Goal: Information Seeking & Learning: Learn about a topic

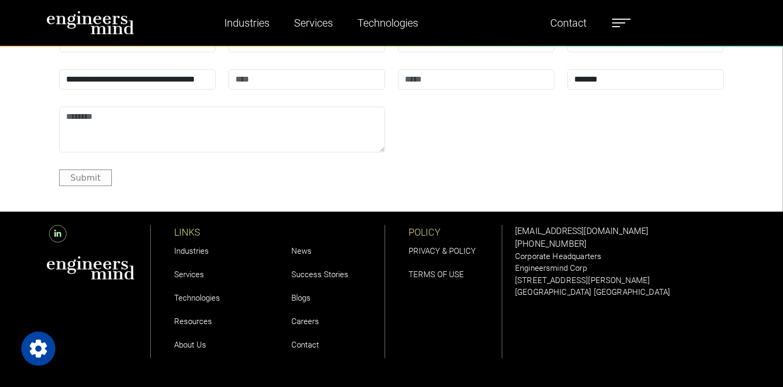
scroll to position [3507, 0]
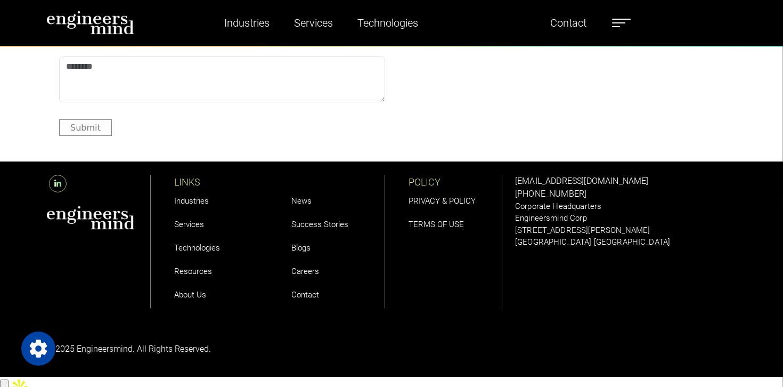
click at [309, 267] on link "Careers" at bounding box center [305, 271] width 28 height 10
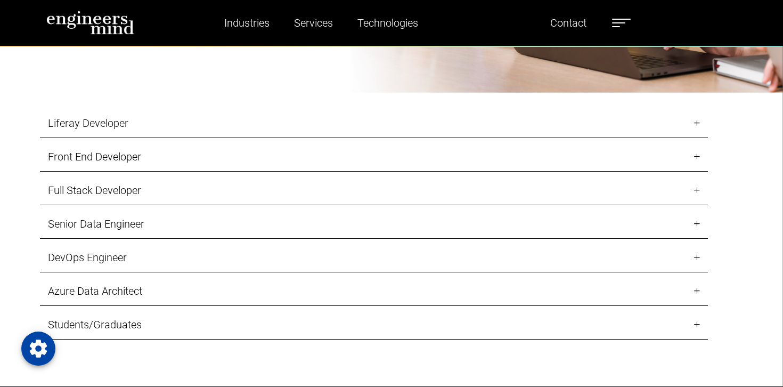
scroll to position [1073, 0]
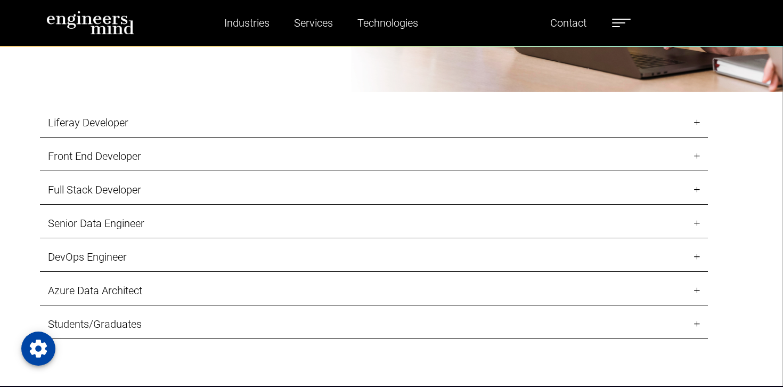
click at [331, 205] on link "Full Stack Developer" at bounding box center [374, 189] width 668 height 29
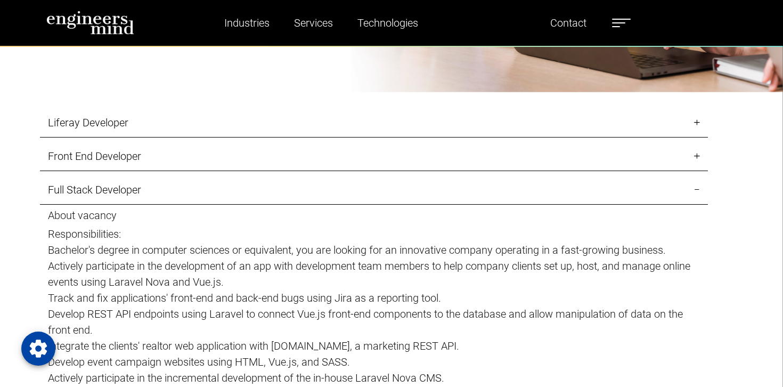
click at [331, 205] on link "Full Stack Developer" at bounding box center [374, 189] width 668 height 29
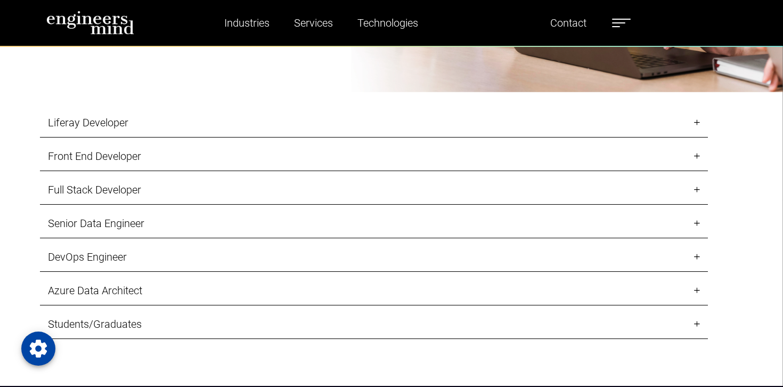
click at [326, 235] on link "Senior Data Engineer" at bounding box center [374, 223] width 668 height 29
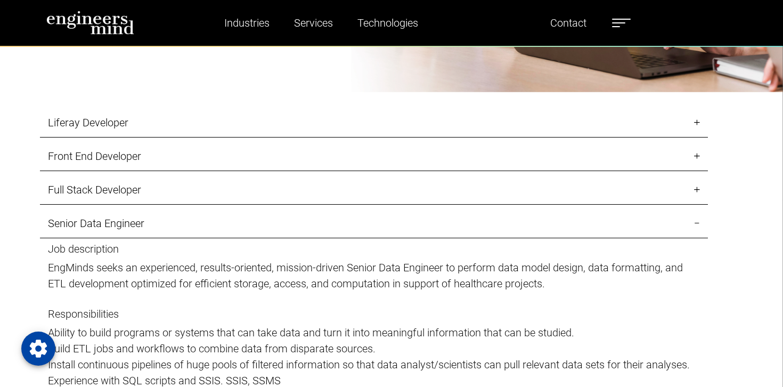
click at [326, 235] on link "Senior Data Engineer" at bounding box center [374, 223] width 668 height 29
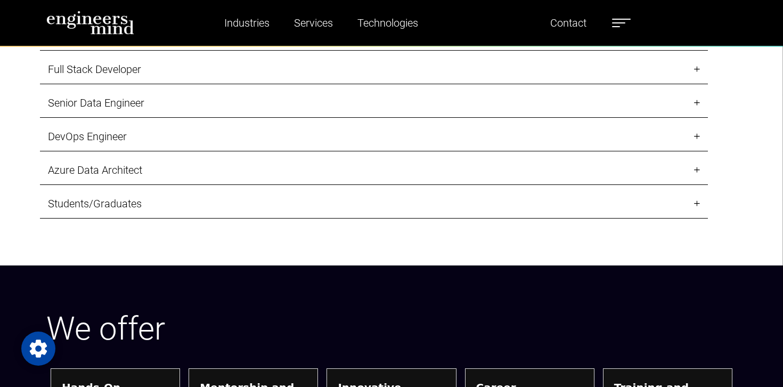
scroll to position [1200, 0]
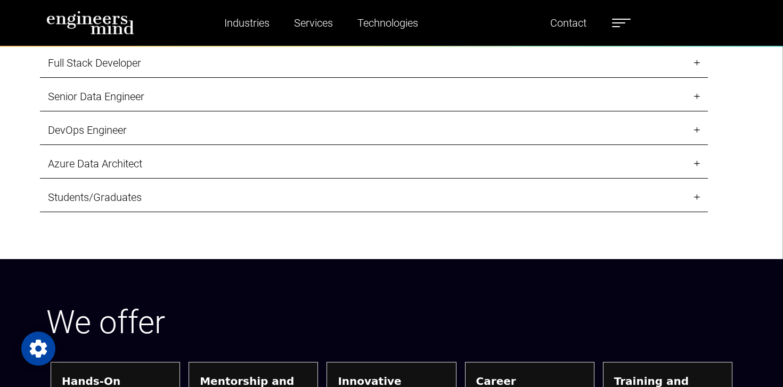
click at [281, 212] on link "Students/Graduates" at bounding box center [374, 197] width 668 height 29
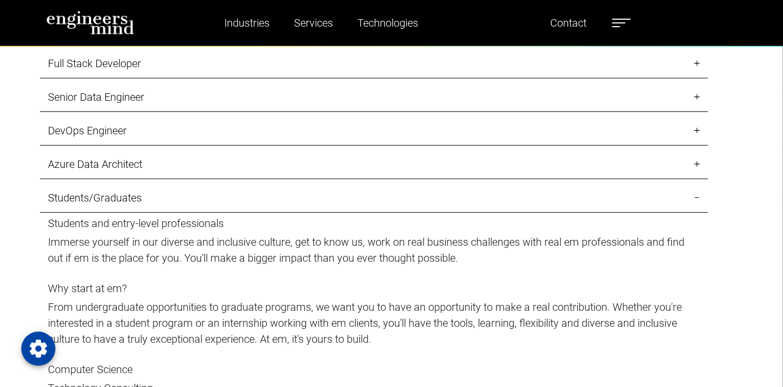
scroll to position [1192, 0]
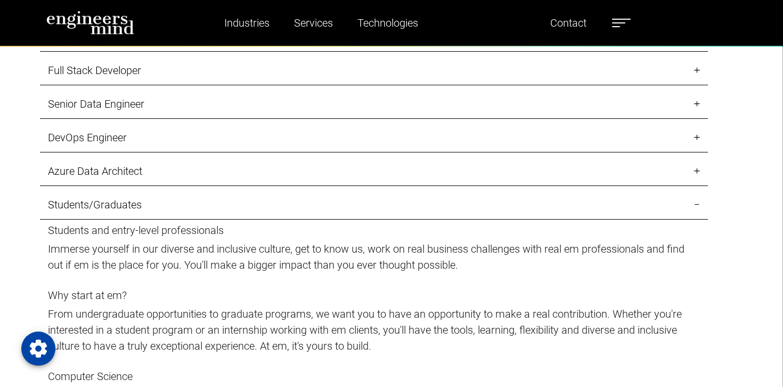
click at [287, 186] on link "Azure Data Architect" at bounding box center [374, 171] width 668 height 29
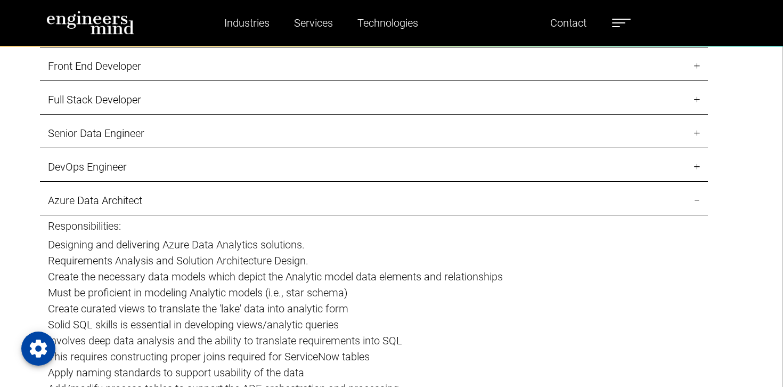
scroll to position [1163, 0]
click at [287, 182] on link "DevOps Engineer" at bounding box center [374, 167] width 668 height 29
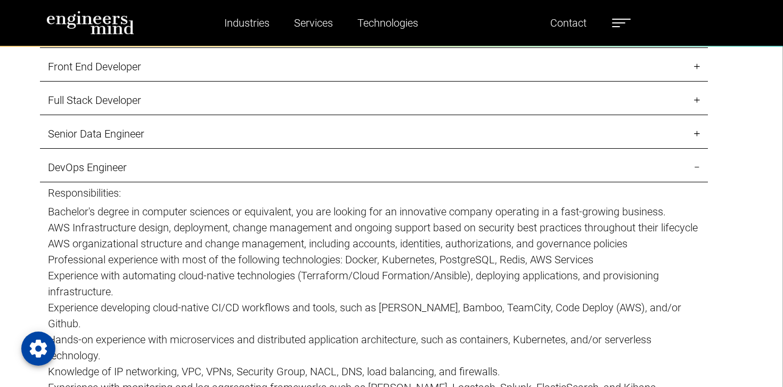
click at [298, 149] on link "Senior Data Engineer" at bounding box center [374, 133] width 668 height 29
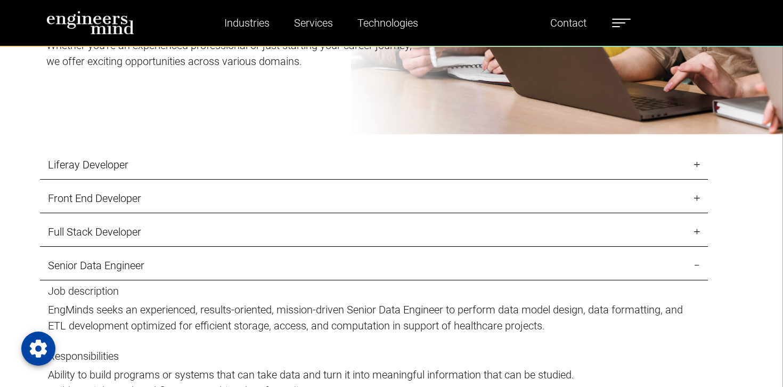
scroll to position [1025, 0]
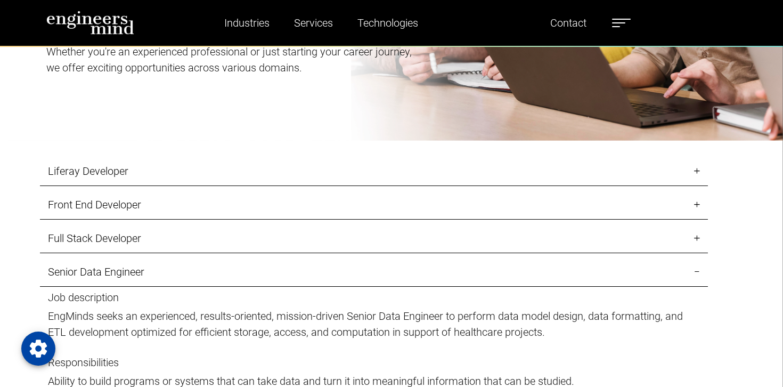
click at [267, 186] on link "Liferay Developer" at bounding box center [374, 171] width 668 height 29
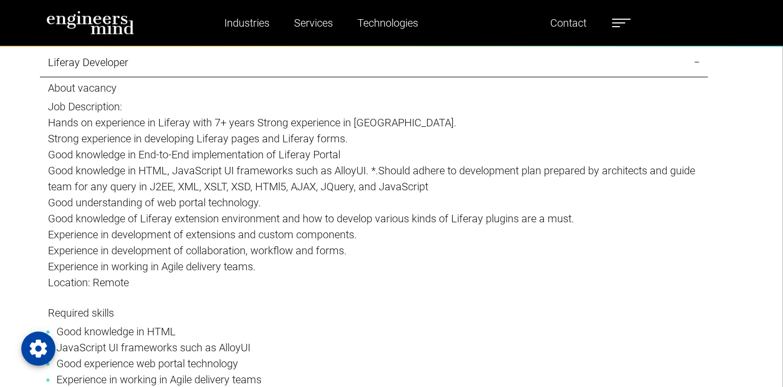
scroll to position [1076, 0]
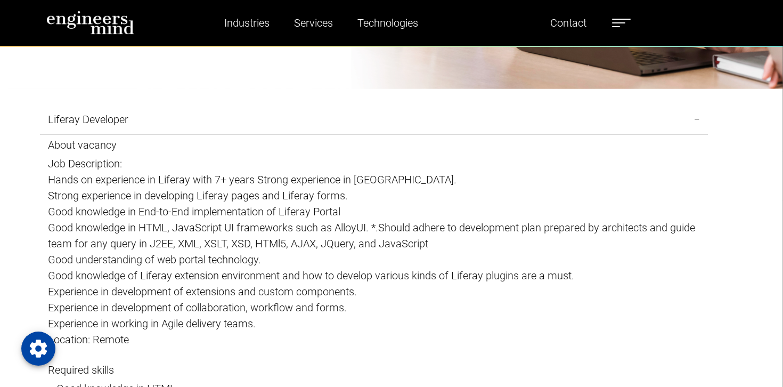
click at [293, 134] on link "Liferay Developer" at bounding box center [374, 119] width 668 height 29
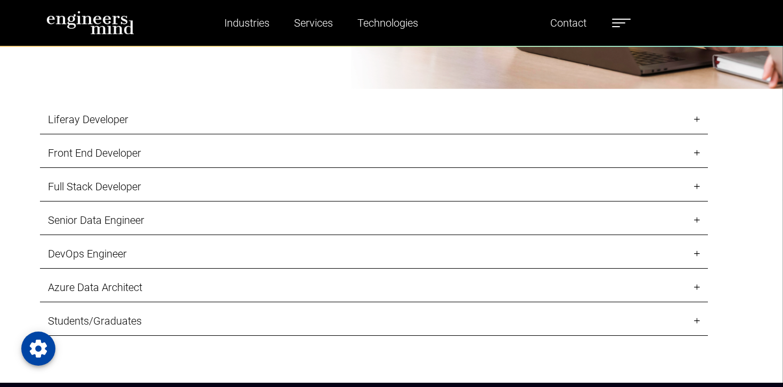
click at [284, 161] on link "Front End Developer" at bounding box center [374, 152] width 668 height 29
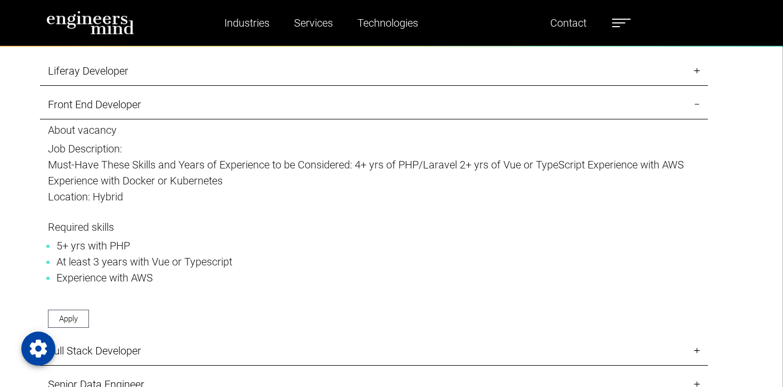
scroll to position [1093, 0]
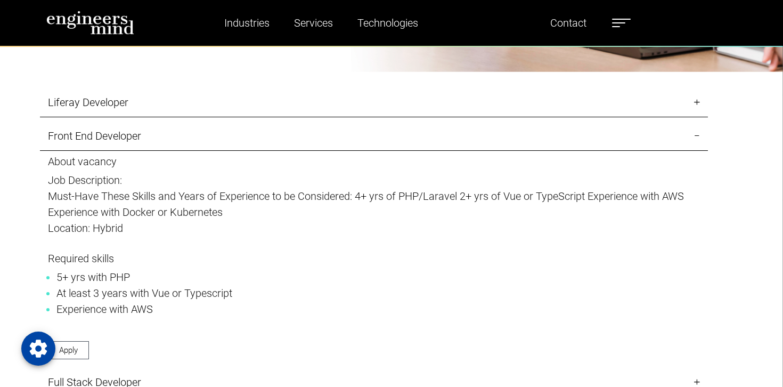
click at [277, 151] on link "Front End Developer" at bounding box center [374, 135] width 668 height 29
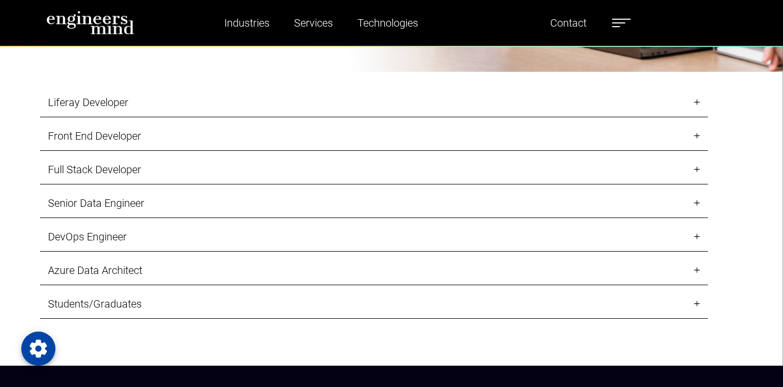
click at [277, 151] on link "Front End Developer" at bounding box center [374, 135] width 668 height 29
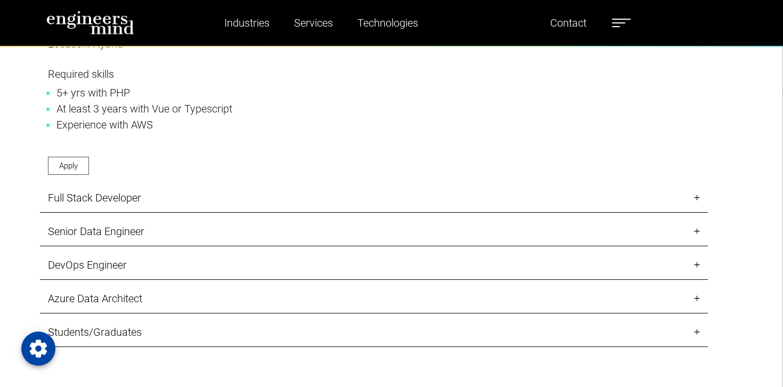
scroll to position [1288, 0]
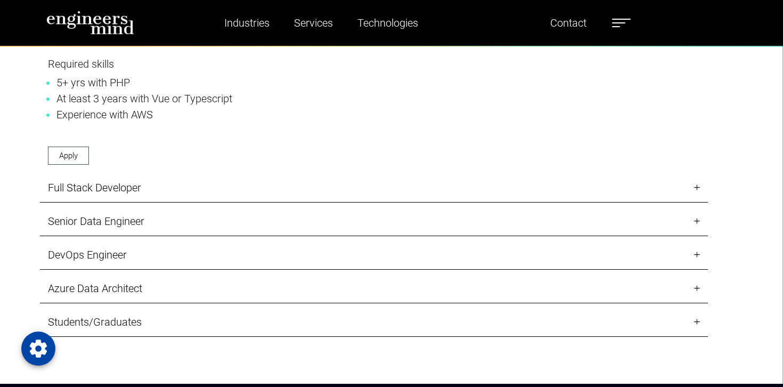
click at [245, 199] on link "Full Stack Developer" at bounding box center [374, 187] width 668 height 29
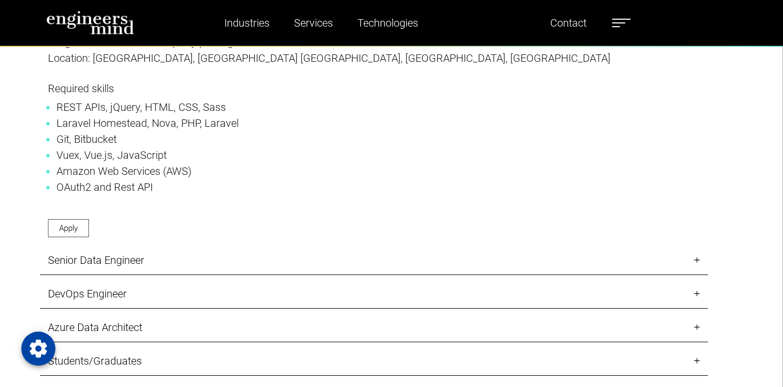
scroll to position [1547, 0]
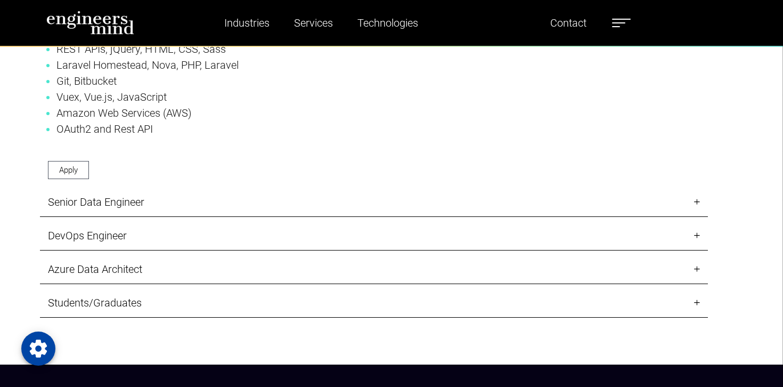
click at [242, 211] on link "Senior Data Engineer" at bounding box center [374, 201] width 668 height 29
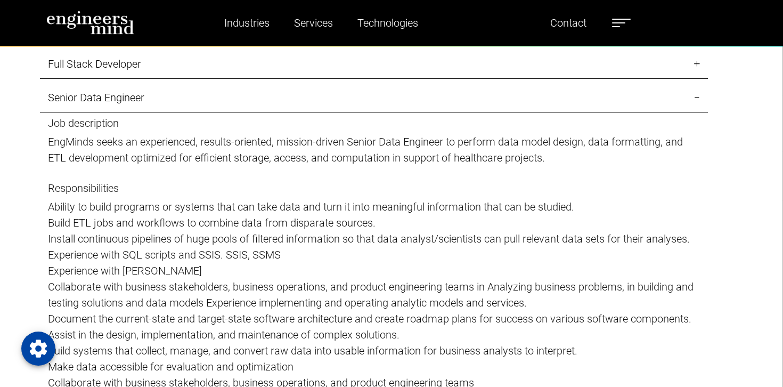
scroll to position [1197, 0]
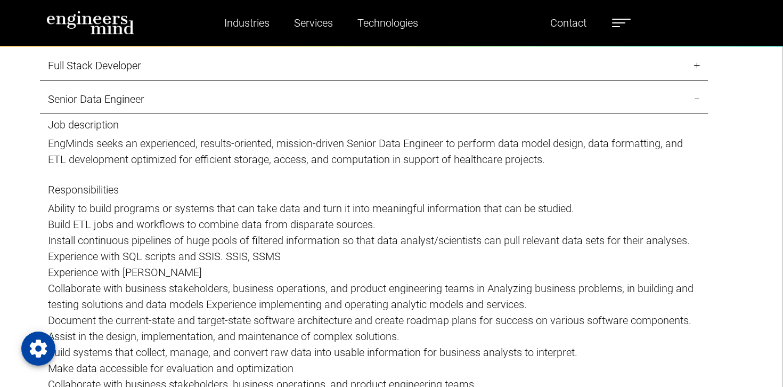
click at [189, 114] on link "Senior Data Engineer" at bounding box center [374, 99] width 668 height 29
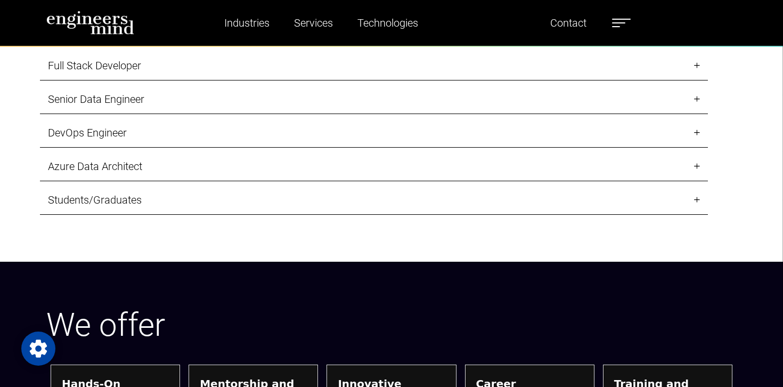
click at [189, 114] on link "Senior Data Engineer" at bounding box center [374, 99] width 668 height 29
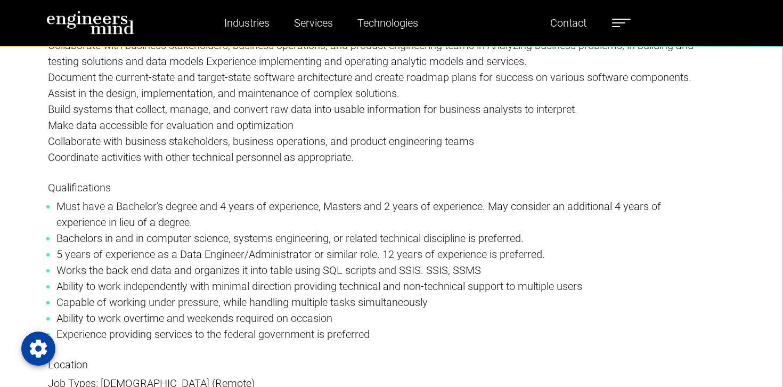
scroll to position [1465, 0]
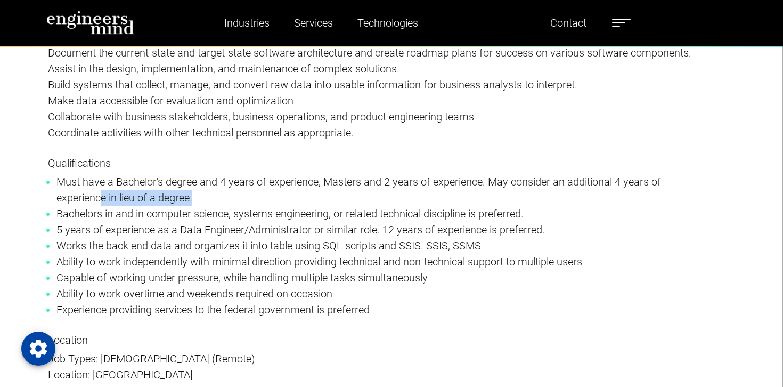
drag, startPoint x: 100, startPoint y: 210, endPoint x: 238, endPoint y: 210, distance: 137.4
click at [233, 206] on li "Must have a Bachelor's degree and 4 years of experience, Masters and 2 years of…" at bounding box center [373, 190] width 635 height 32
click at [238, 206] on li "Must have a Bachelor's degree and 4 years of experience, Masters and 2 years of…" at bounding box center [373, 190] width 635 height 32
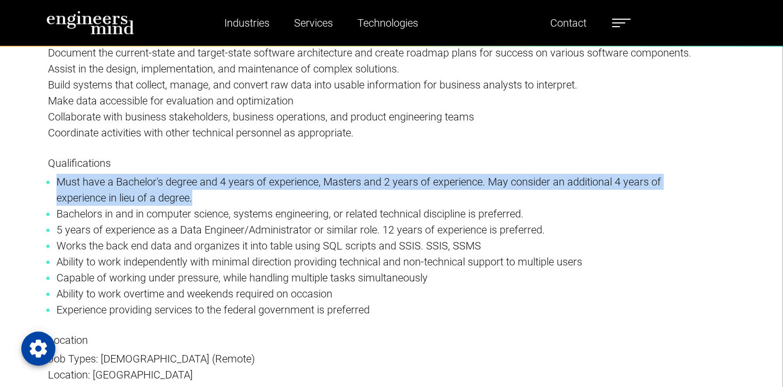
drag, startPoint x: 241, startPoint y: 210, endPoint x: 58, endPoint y: 185, distance: 185.0
click at [58, 185] on p "Qualifications Must have a Bachelor's degree and 4 years of experience, Masters…" at bounding box center [374, 245] width 652 height 177
click at [64, 203] on li "Must have a Bachelor's degree and 4 years of experience, Masters and 2 years of…" at bounding box center [373, 190] width 635 height 32
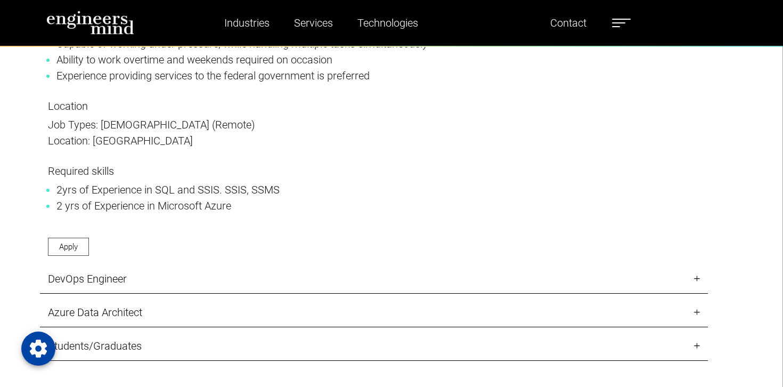
scroll to position [1667, 0]
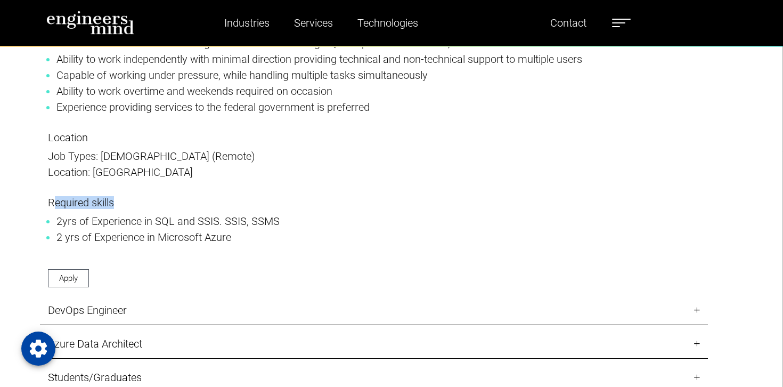
drag, startPoint x: 54, startPoint y: 213, endPoint x: 252, endPoint y: 272, distance: 207.3
click at [220, 252] on p "Required skills 2yrs of Experience in SQL and SSIS. SSIS, SSMS 2 yrs of Experie…" at bounding box center [374, 228] width 652 height 65
click at [252, 261] on p "Required skills 2yrs of Experience in SQL and SSIS. SSIS, SSMS 2 yrs of Experie…" at bounding box center [374, 228] width 652 height 65
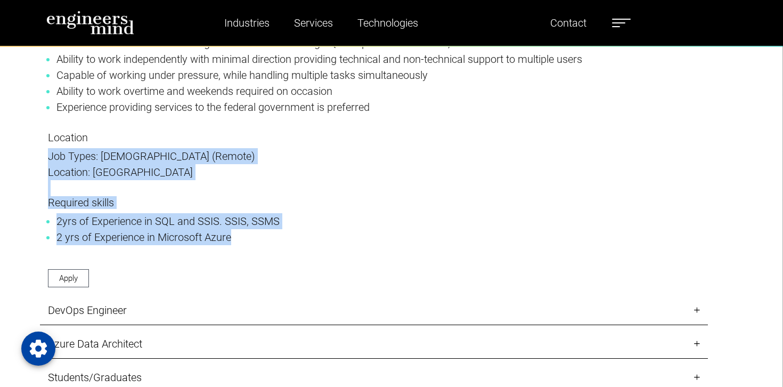
drag, startPoint x: 239, startPoint y: 256, endPoint x: 19, endPoint y: 160, distance: 239.9
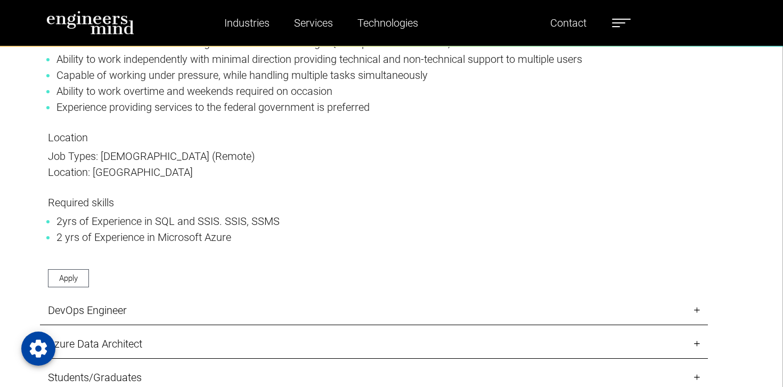
click at [64, 164] on p "Job Types: [DEMOGRAPHIC_DATA] (Remote)" at bounding box center [374, 156] width 652 height 16
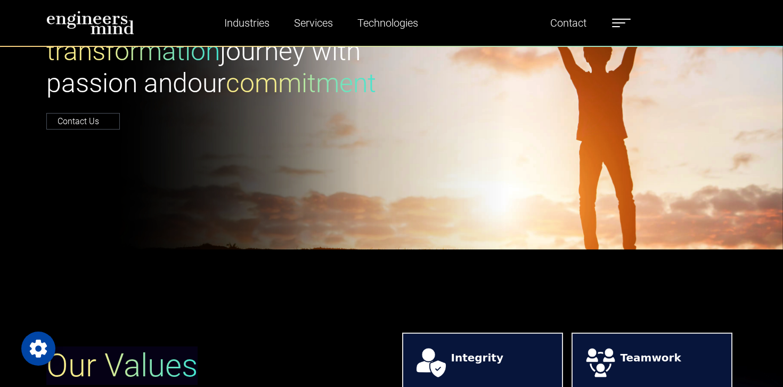
scroll to position [0, 0]
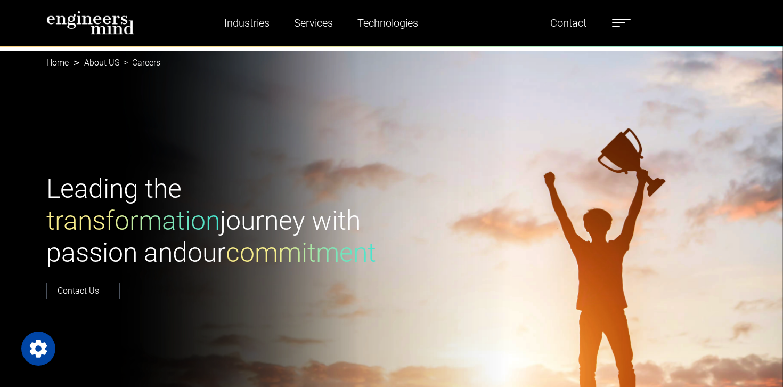
click at [147, 65] on li "Careers" at bounding box center [139, 62] width 41 height 13
